Goal: Information Seeking & Learning: Compare options

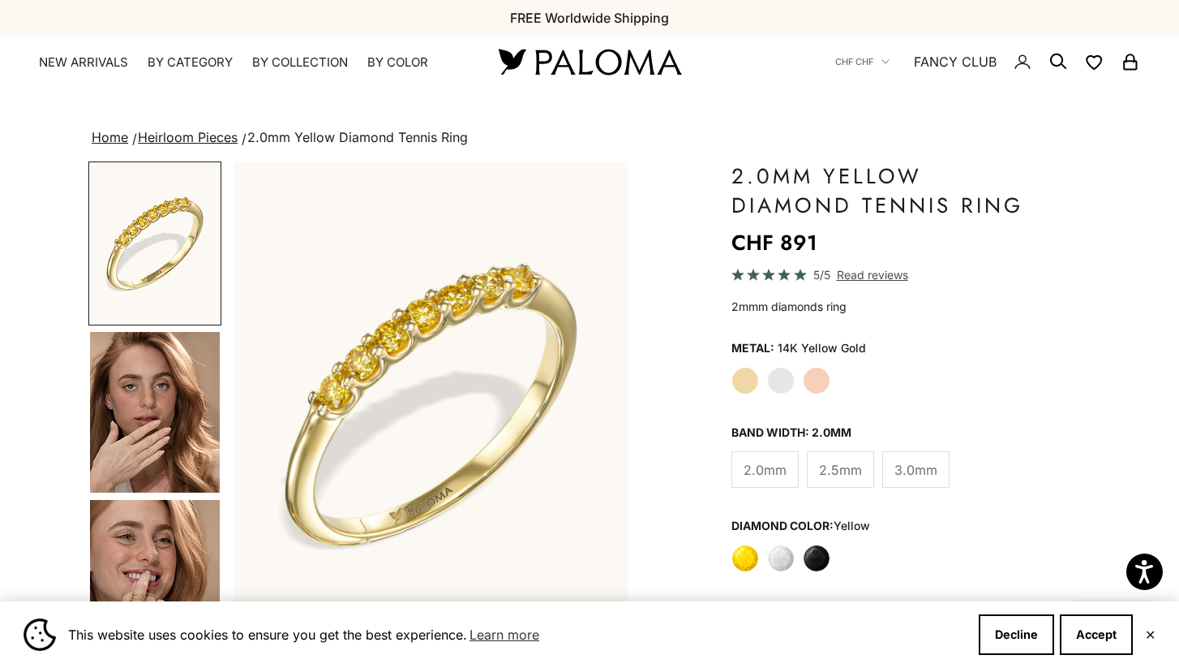
click at [169, 428] on img "Go to item 4" at bounding box center [155, 412] width 130 height 161
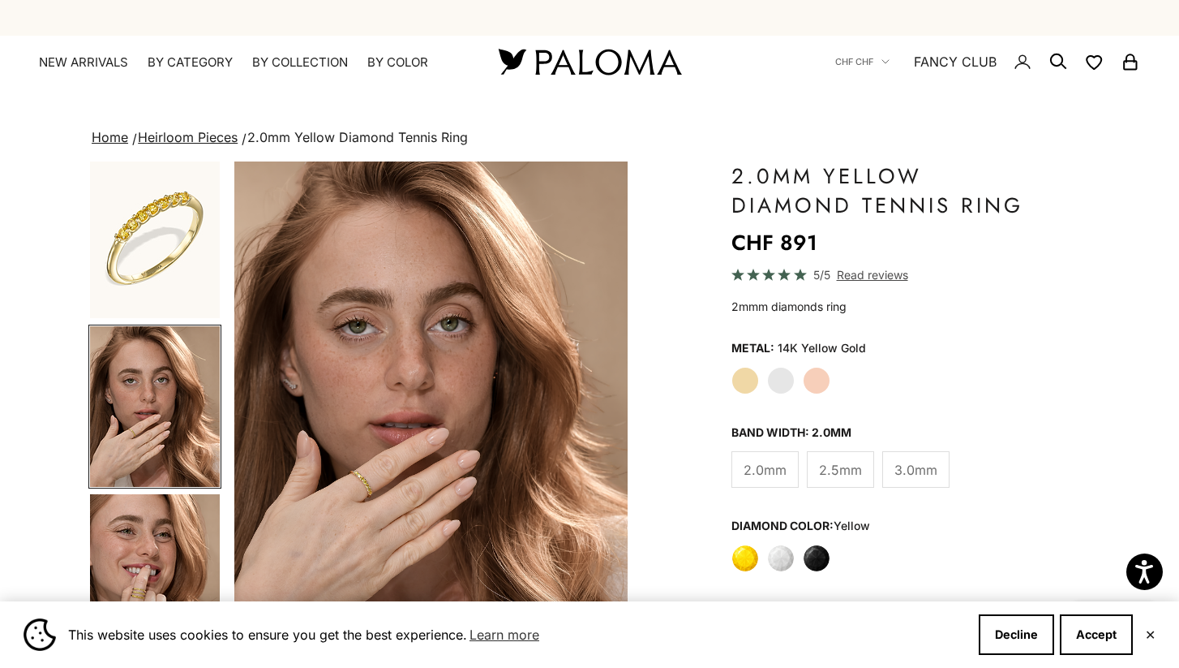
click at [159, 548] on img "Go to item 5" at bounding box center [155, 574] width 130 height 161
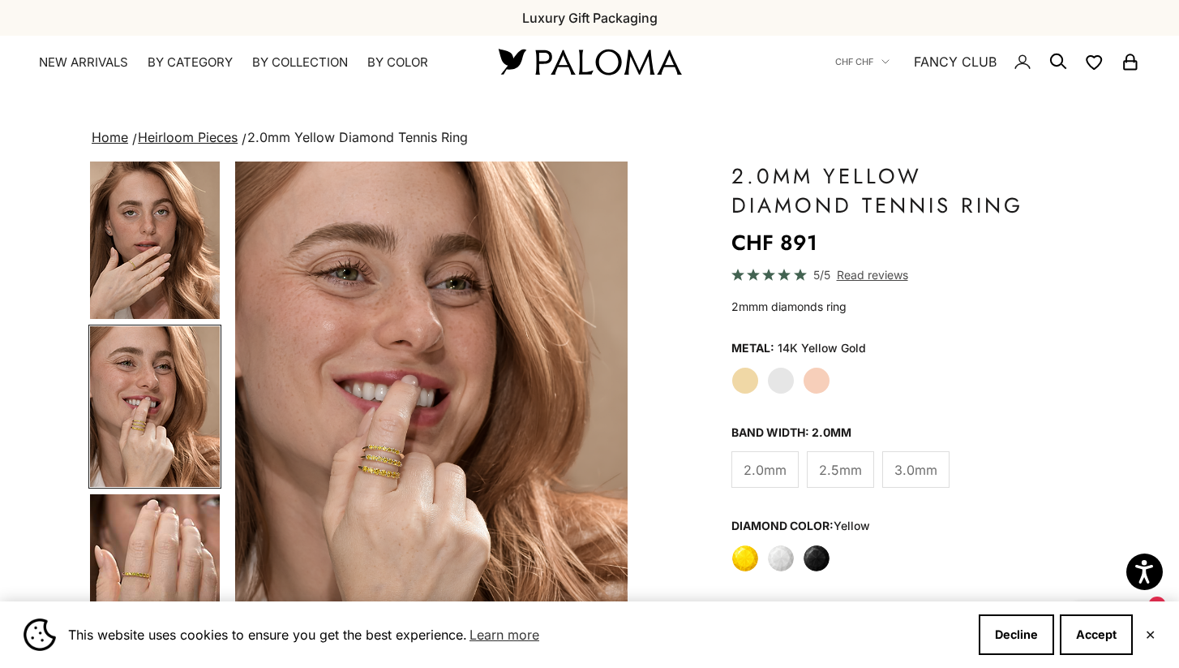
click at [813, 556] on label "Black" at bounding box center [817, 558] width 28 height 28
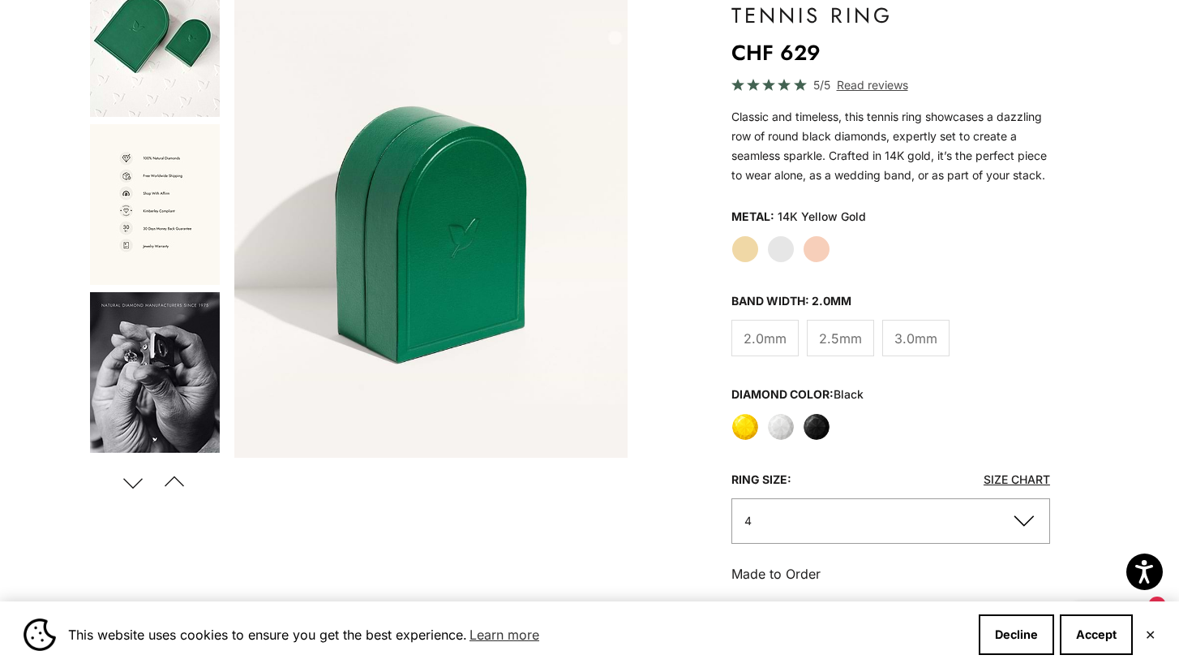
scroll to position [198, 0]
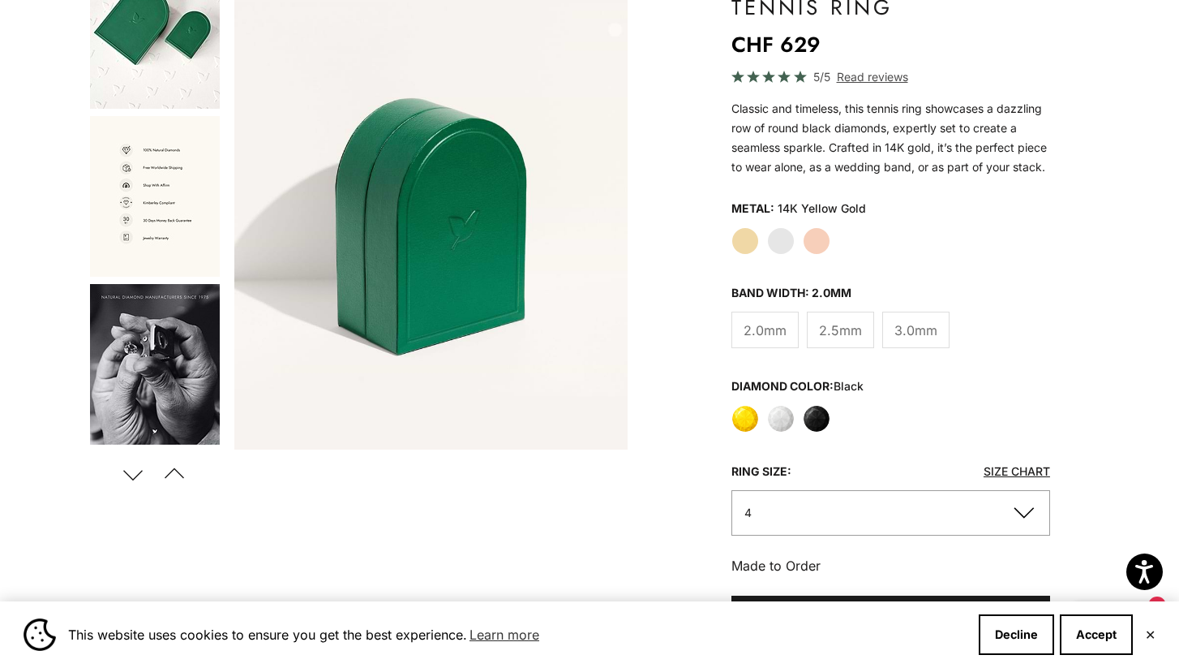
click at [814, 422] on label "Black" at bounding box center [817, 419] width 28 height 28
click at [782, 240] on label "White Gold" at bounding box center [781, 241] width 28 height 28
click at [810, 244] on label "Rose Gold" at bounding box center [817, 241] width 28 height 28
click at [744, 246] on label "Yellow Gold" at bounding box center [746, 241] width 28 height 28
click at [818, 416] on label "Black" at bounding box center [817, 419] width 28 height 28
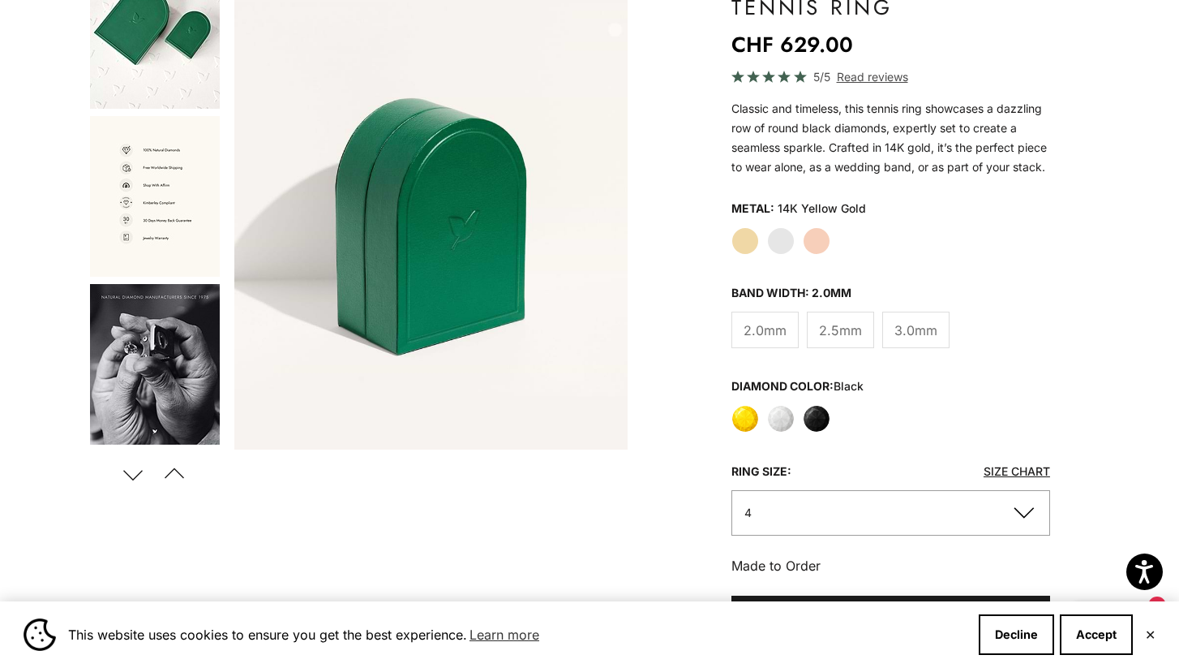
click at [144, 311] on img "Go to item 10" at bounding box center [155, 364] width 130 height 161
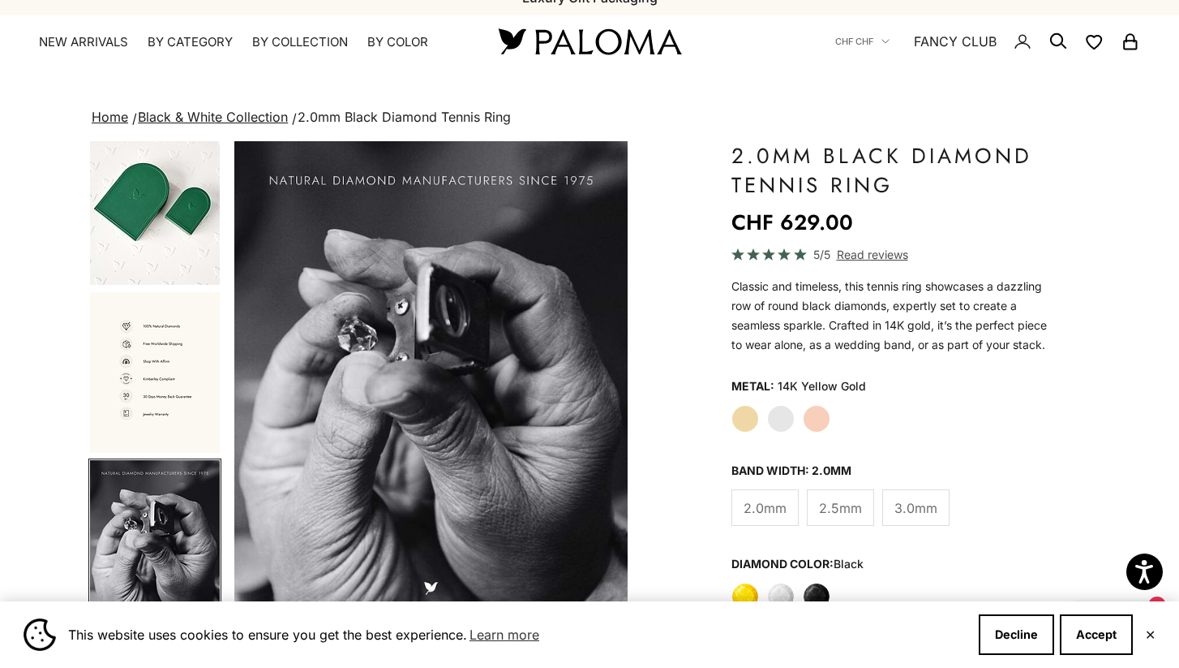
scroll to position [185, 0]
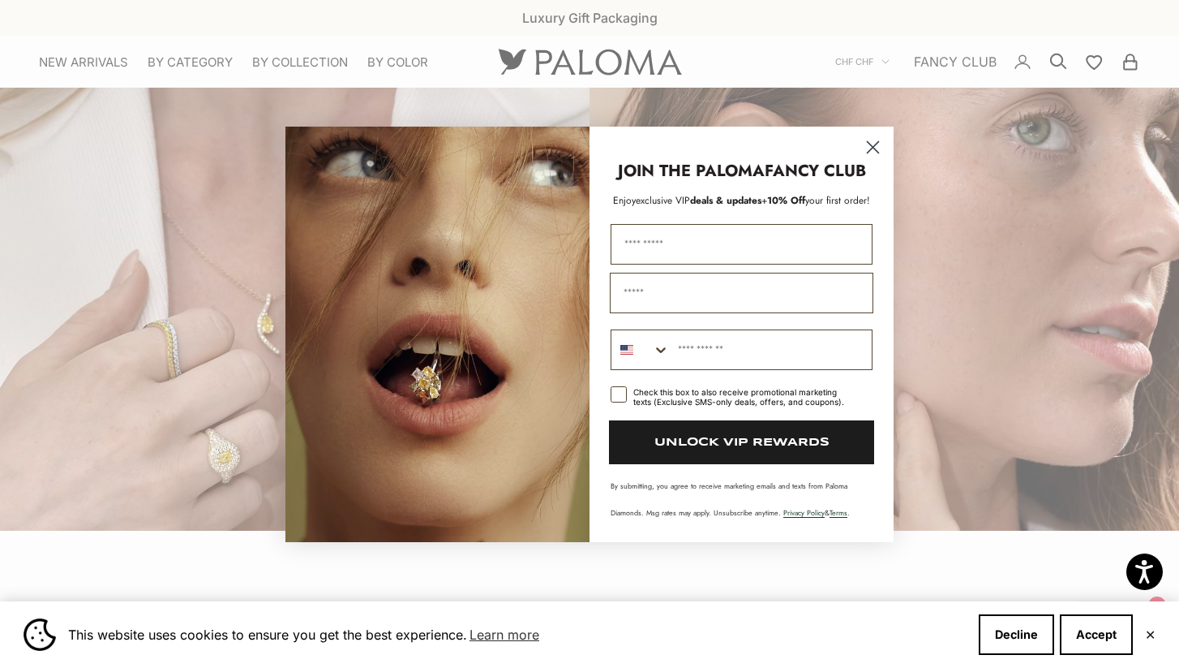
click at [878, 152] on icon "Close dialog" at bounding box center [873, 146] width 11 height 11
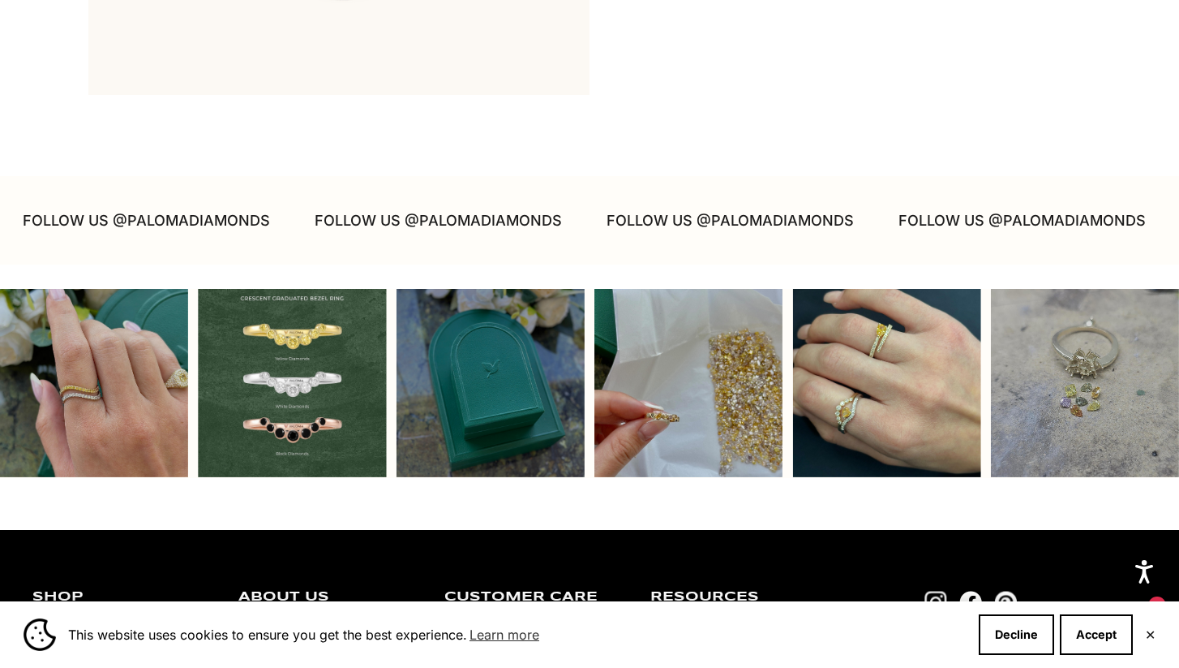
scroll to position [3842, 0]
